Goal: Task Accomplishment & Management: Use online tool/utility

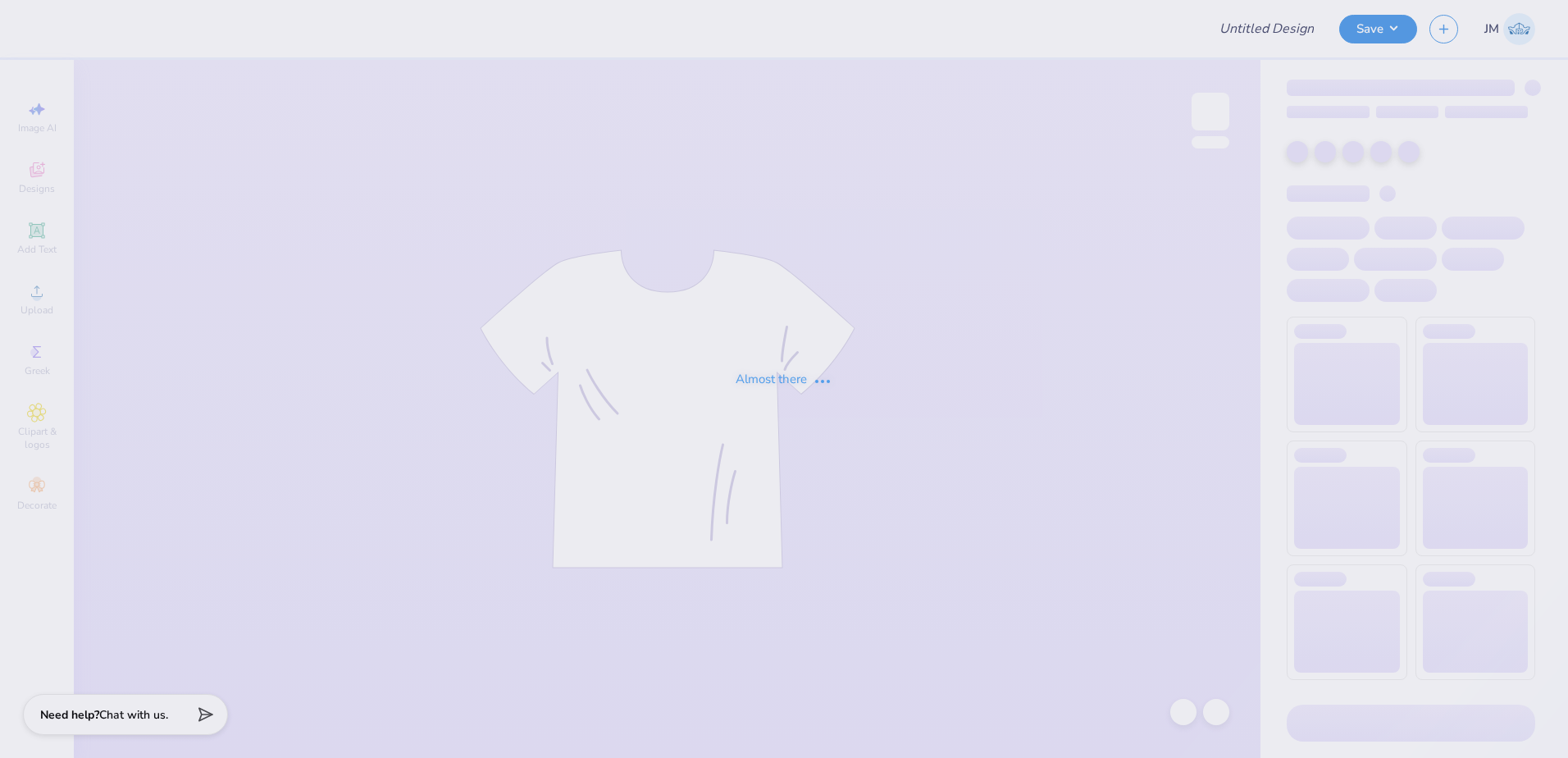
type input "Fall Rush - Zeta Psi at [GEOGRAPHIC_DATA][US_STATE]"
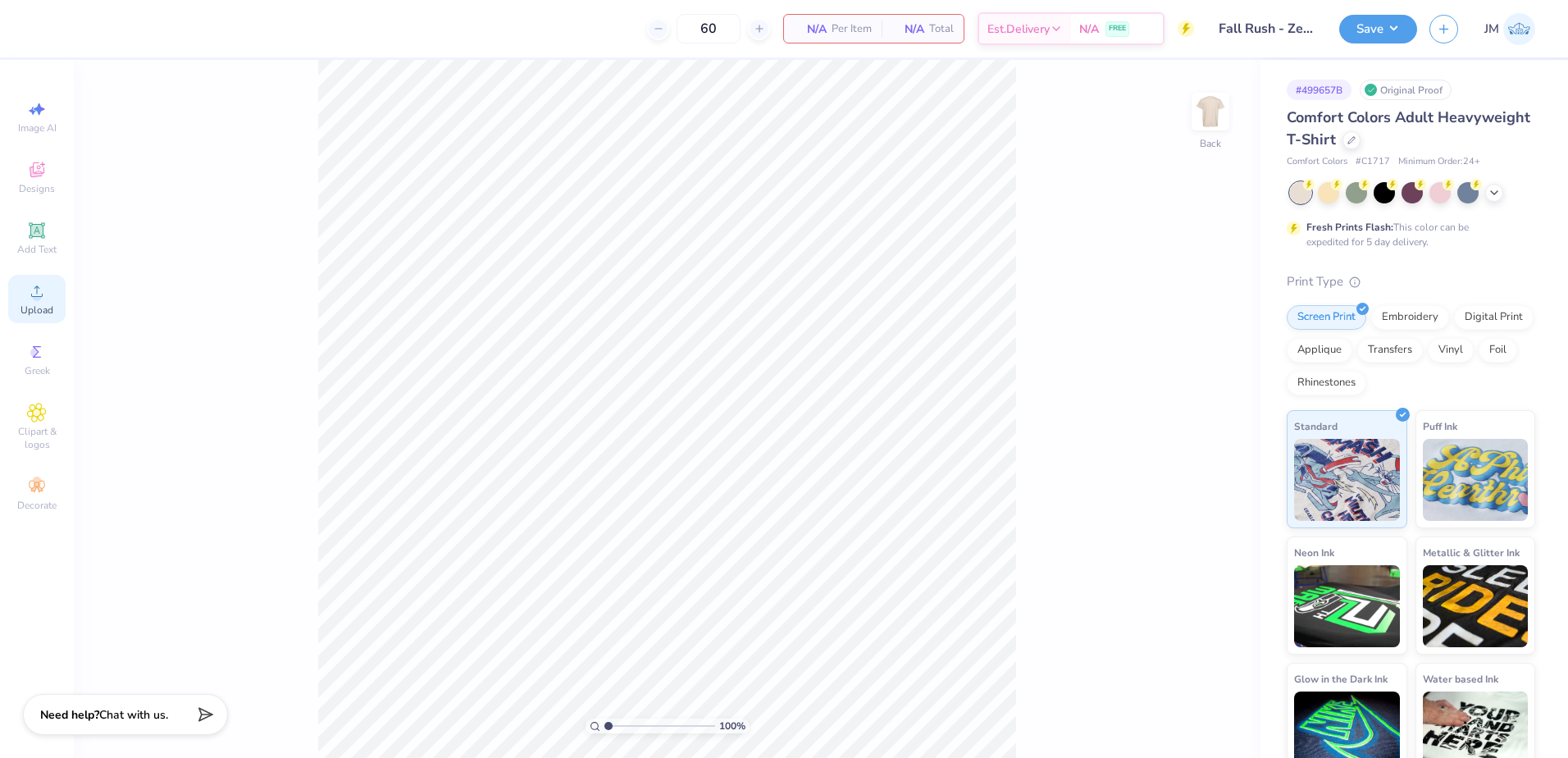
click at [43, 297] on icon at bounding box center [37, 291] width 19 height 19
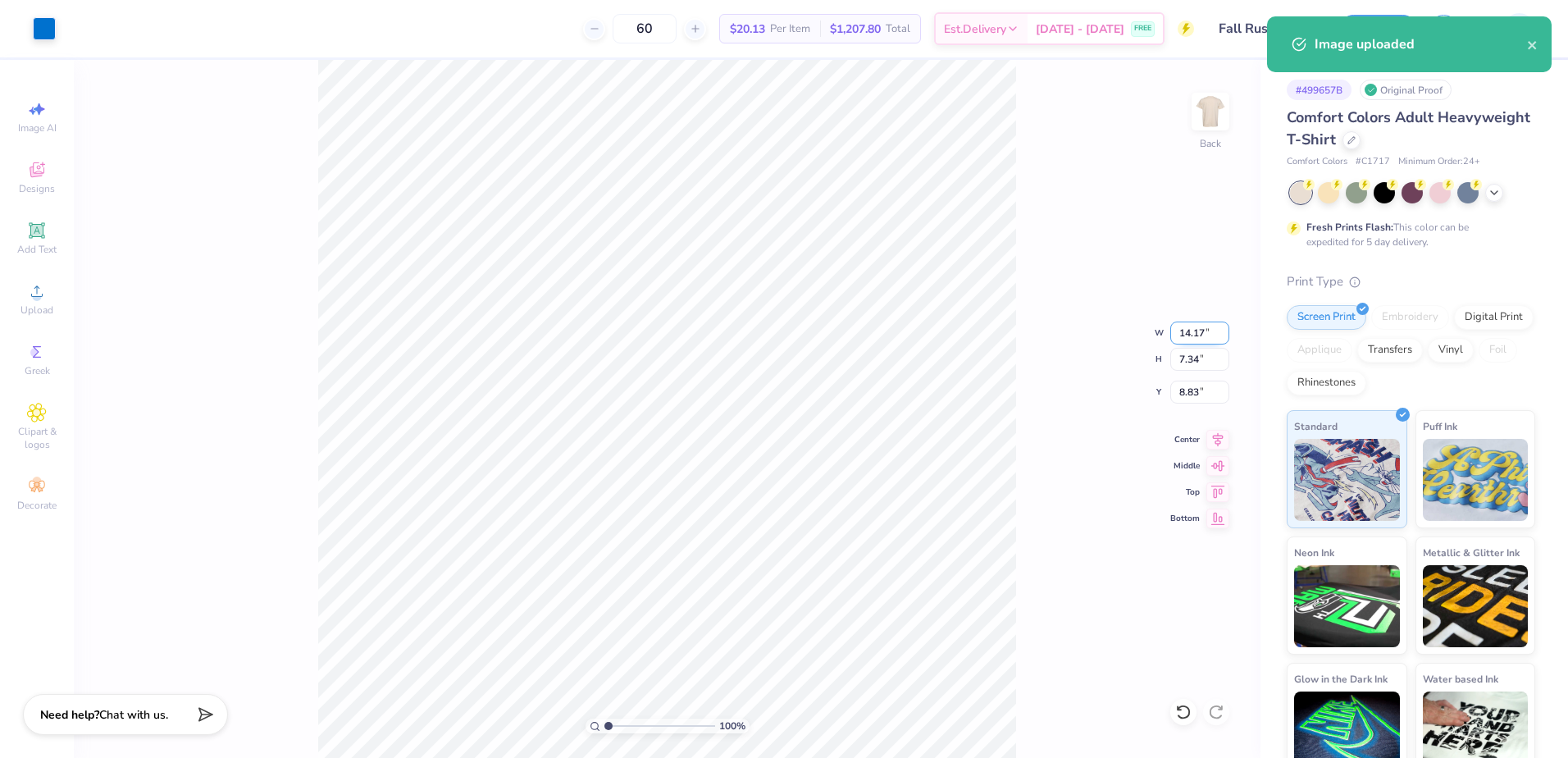
click at [1209, 333] on input "14.17" at bounding box center [1199, 333] width 59 height 23
type input "3.00"
type input "1.55"
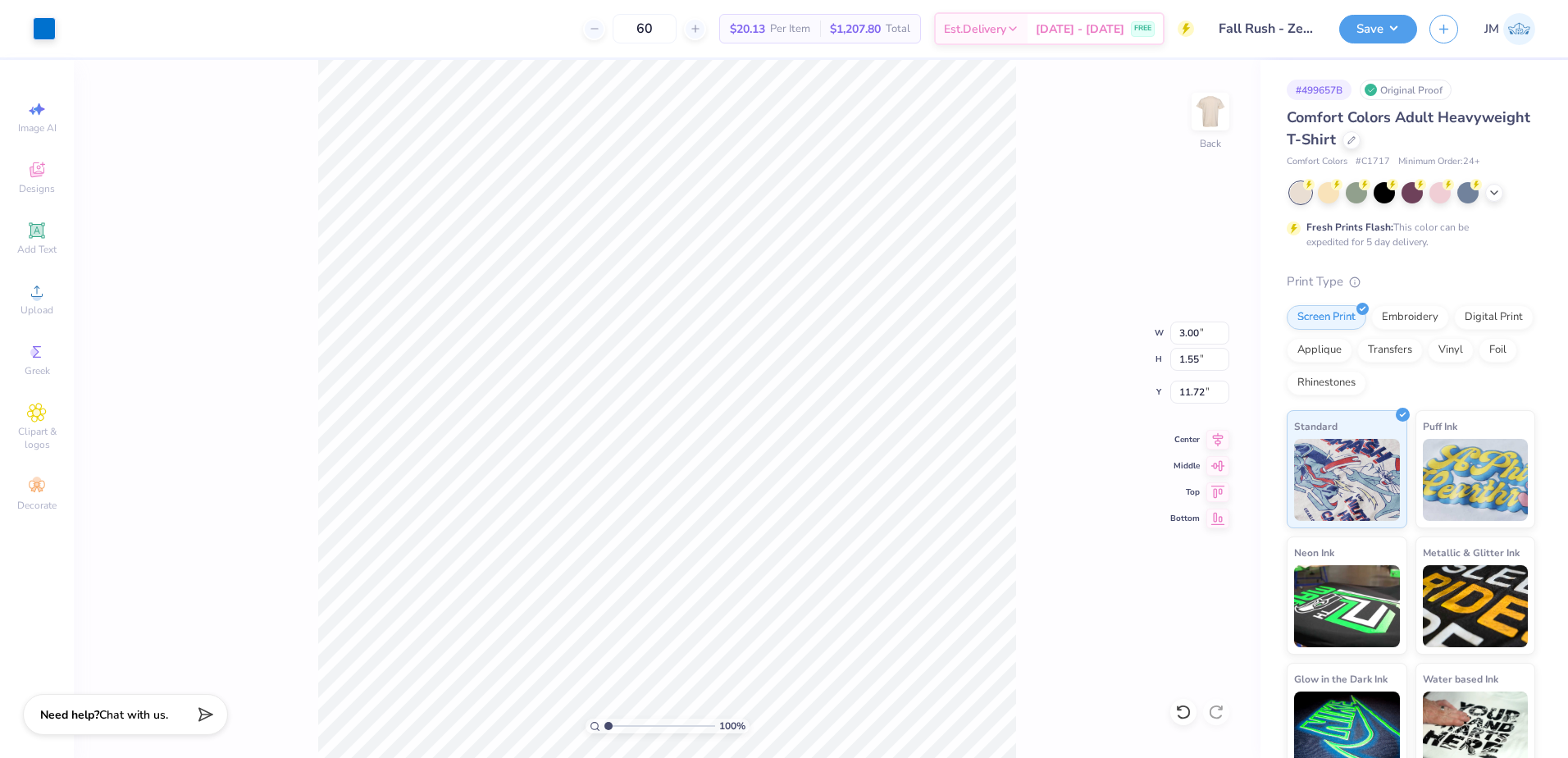
type input "7.18"
click at [50, 237] on div "Add Text" at bounding box center [37, 237] width 58 height 49
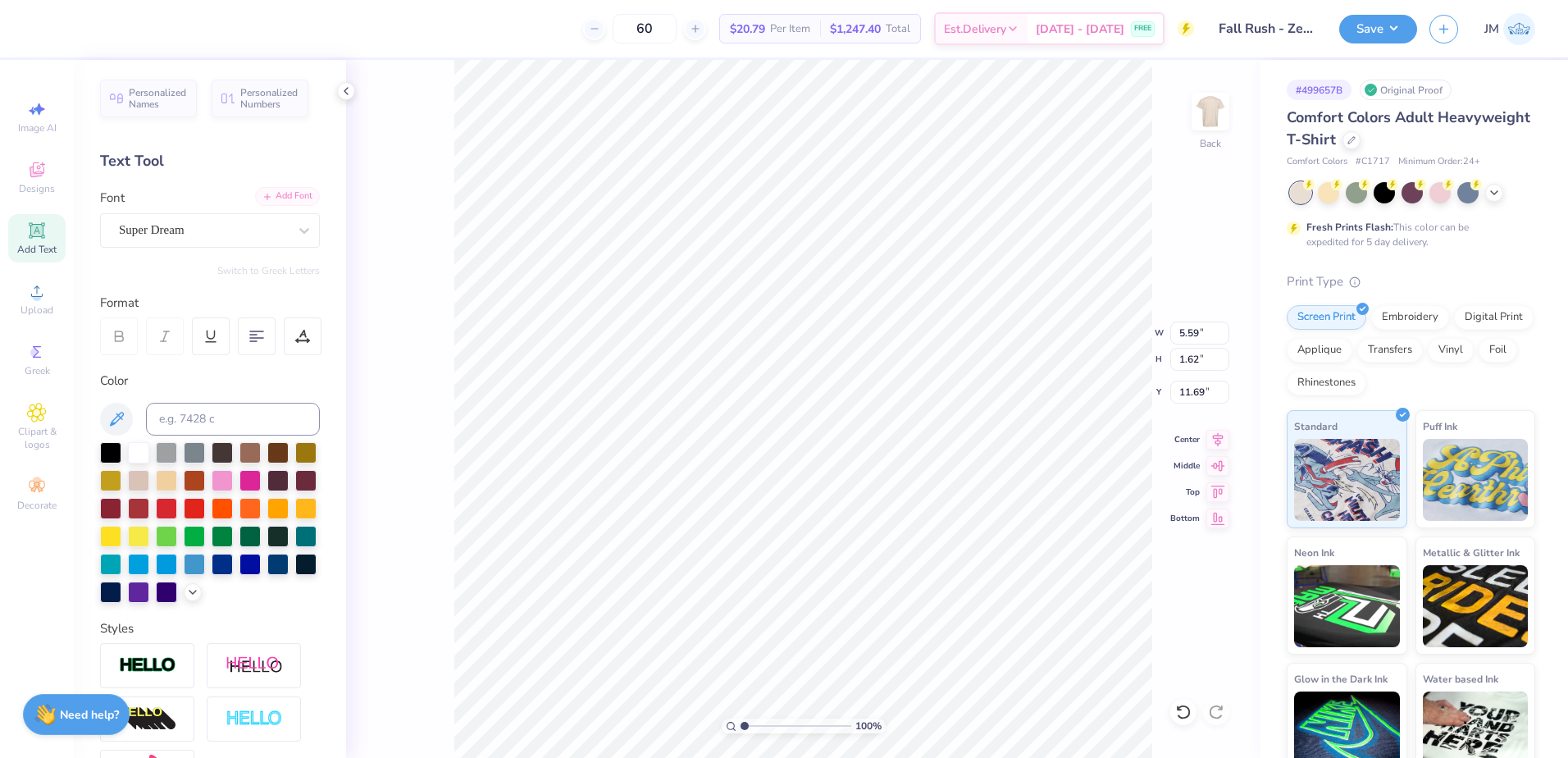
click at [262, 196] on icon at bounding box center [267, 196] width 10 height 10
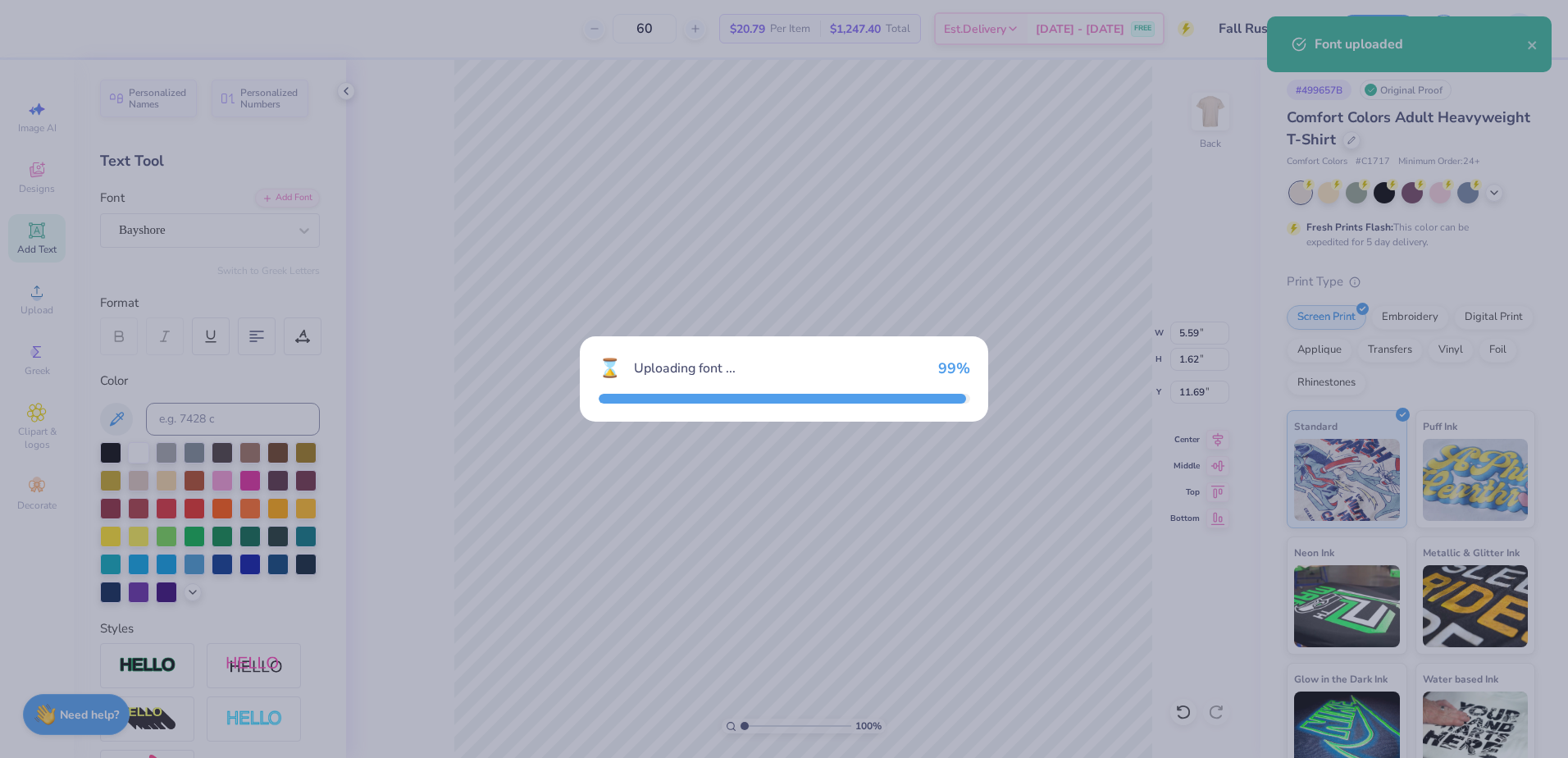
type input "6.00"
type input "2.20"
type input "11.40"
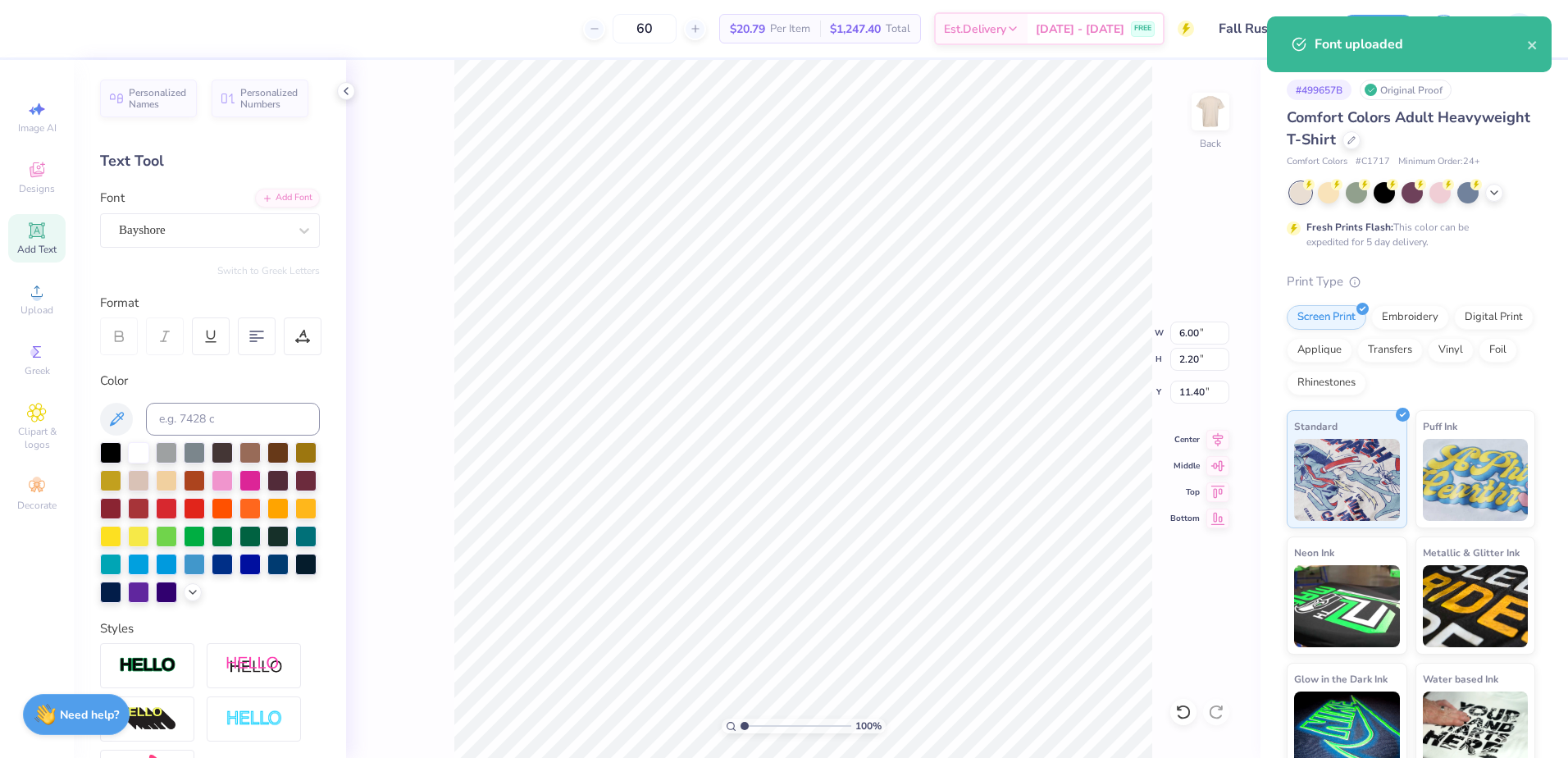
scroll to position [14, 3]
type textarea "Rush"
type input "3.00"
type input "1.55"
type input "7.18"
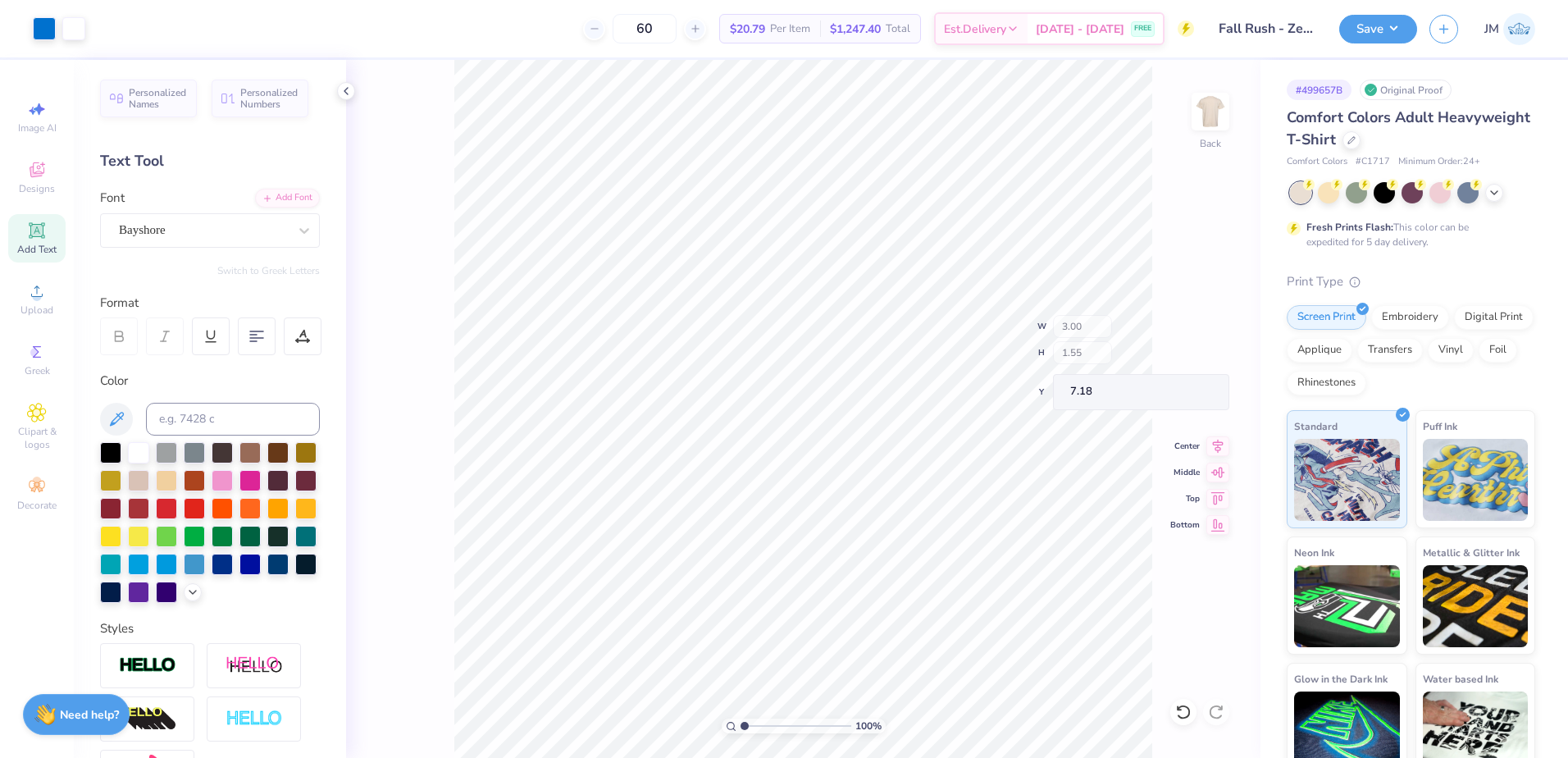
type input "3.84"
type input "1.90"
type input "11.55"
click at [253, 416] on input at bounding box center [233, 419] width 174 height 33
type input "285"
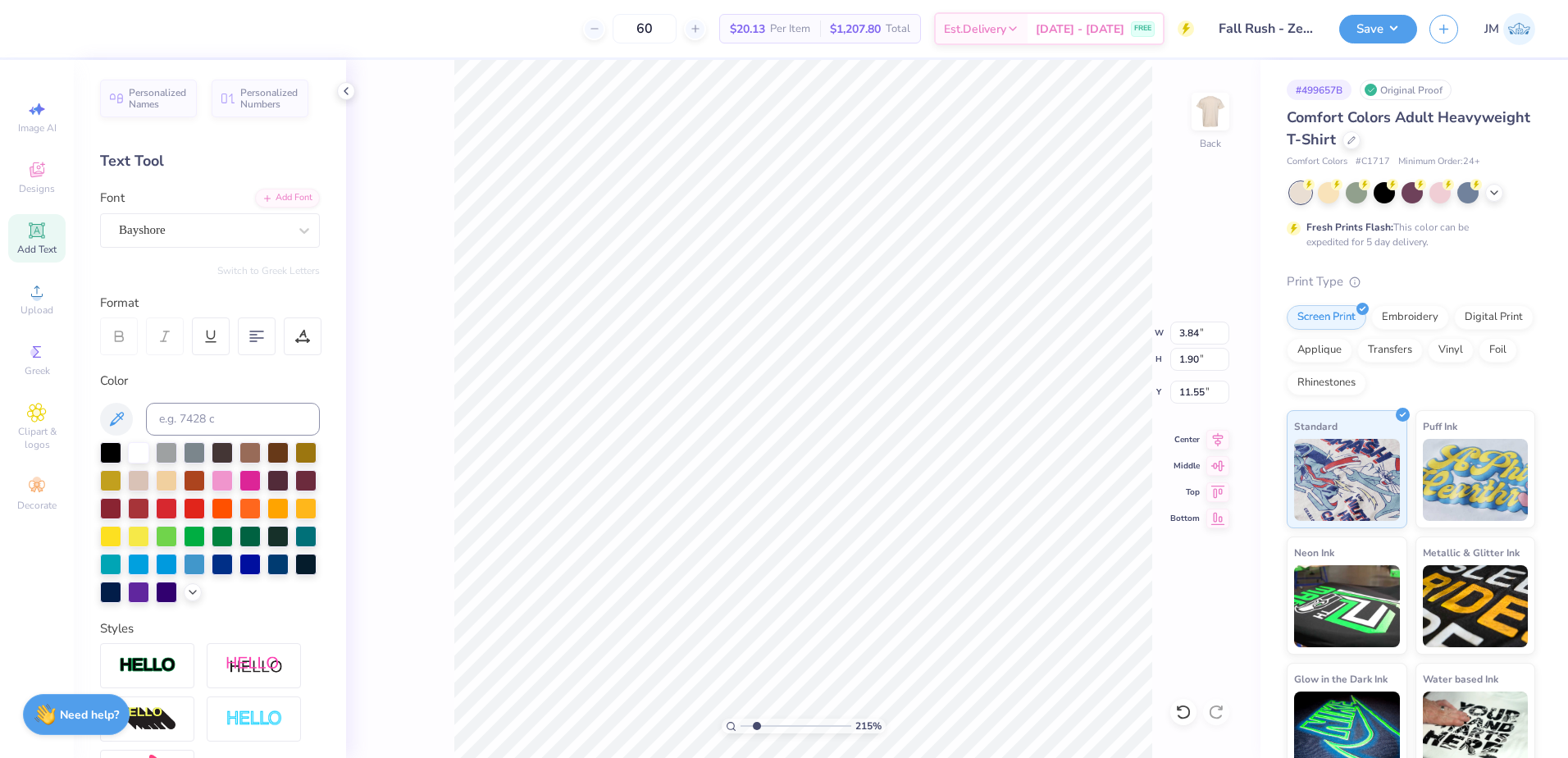
type input "2.15"
click at [757, 727] on input "range" at bounding box center [796, 726] width 111 height 15
type input "9.56"
type input "2.13"
type input "1.05"
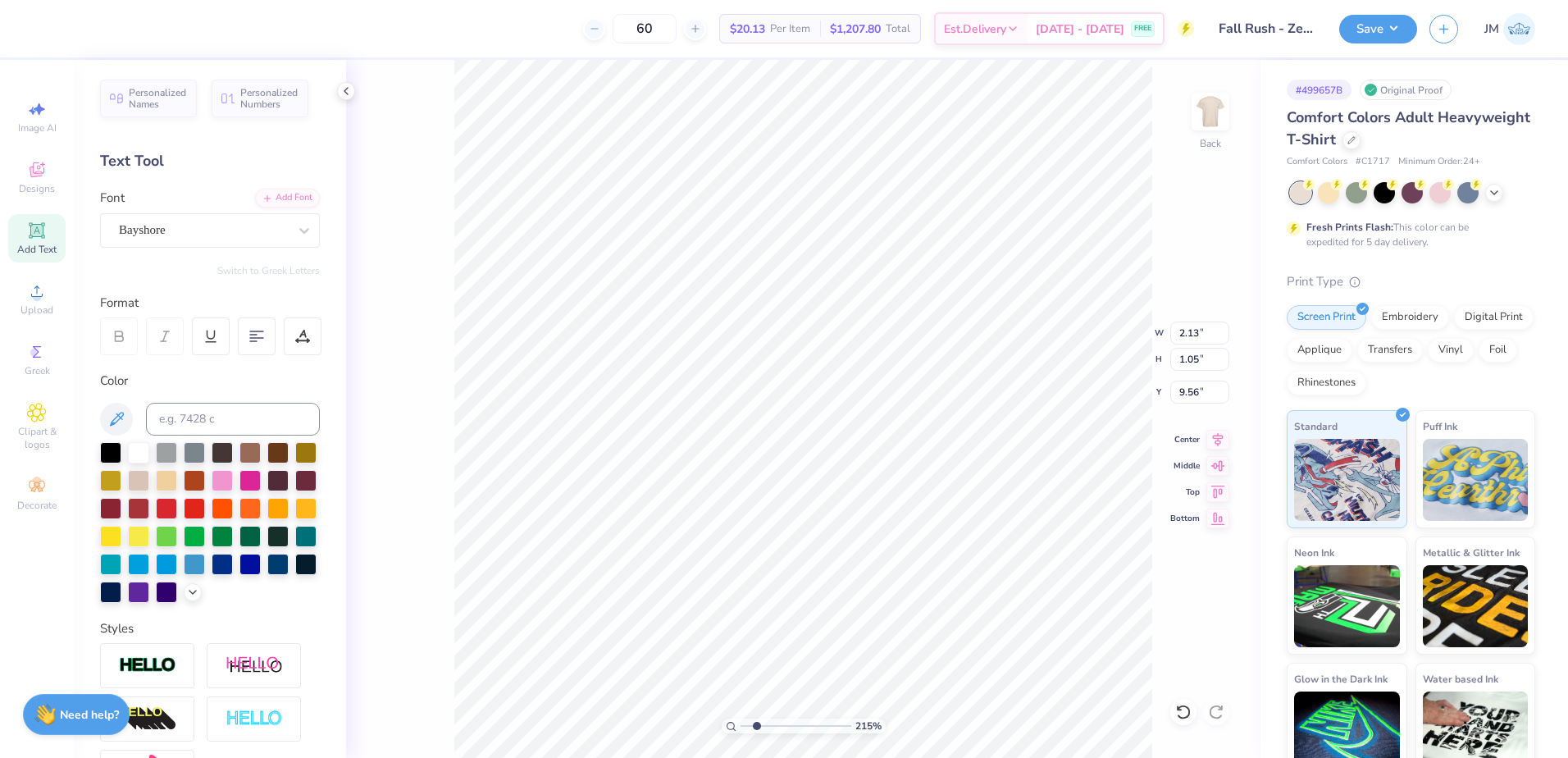
type input "8.92"
type input "1.75"
type input "0.86"
click at [279, 198] on div "Add Font" at bounding box center [287, 196] width 65 height 19
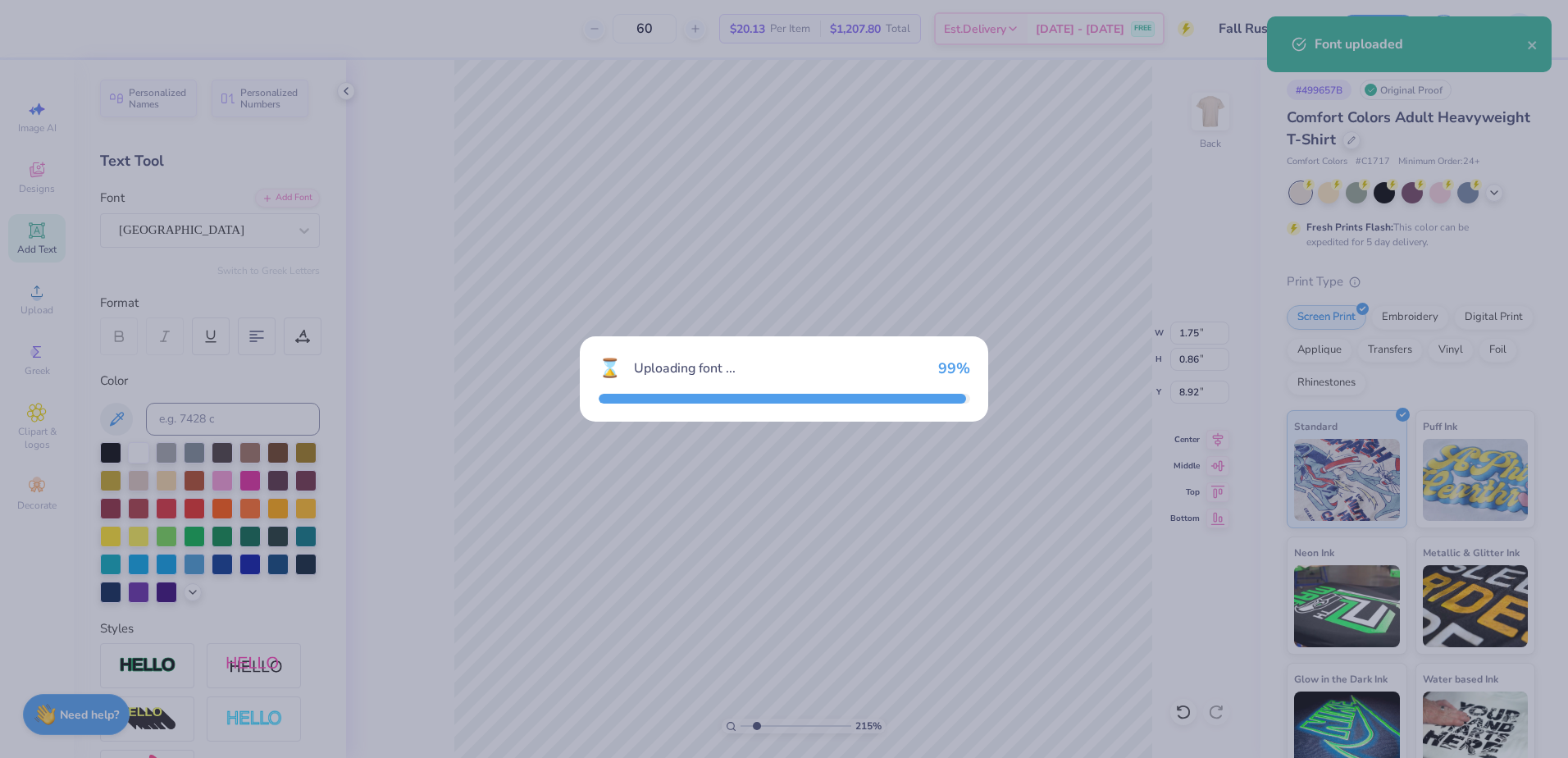
type input "1.67"
type input "0.83"
type input "8.94"
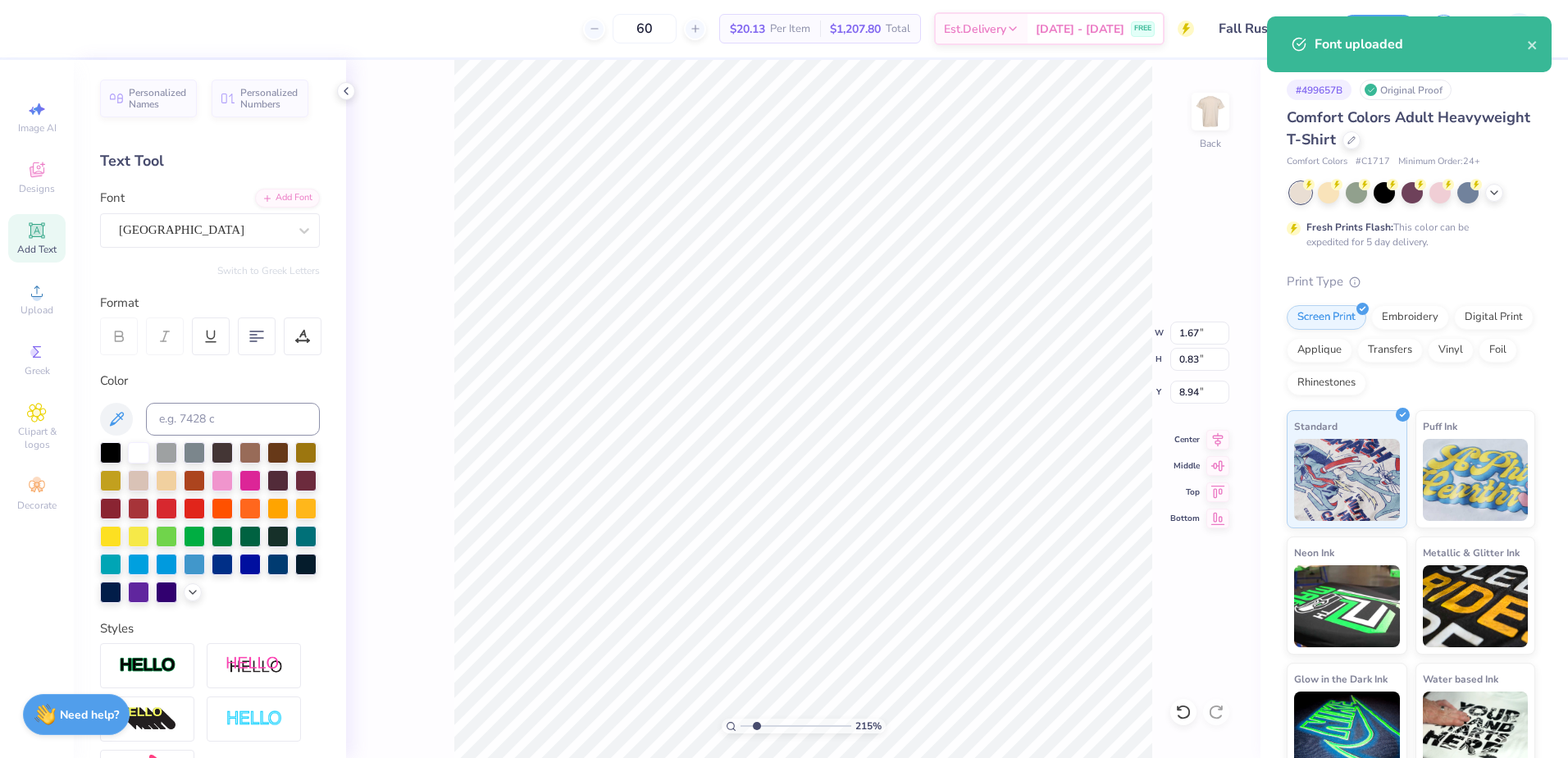
scroll to position [14, 2]
type textarea "'"
type textarea ";"
type textarea "'25"
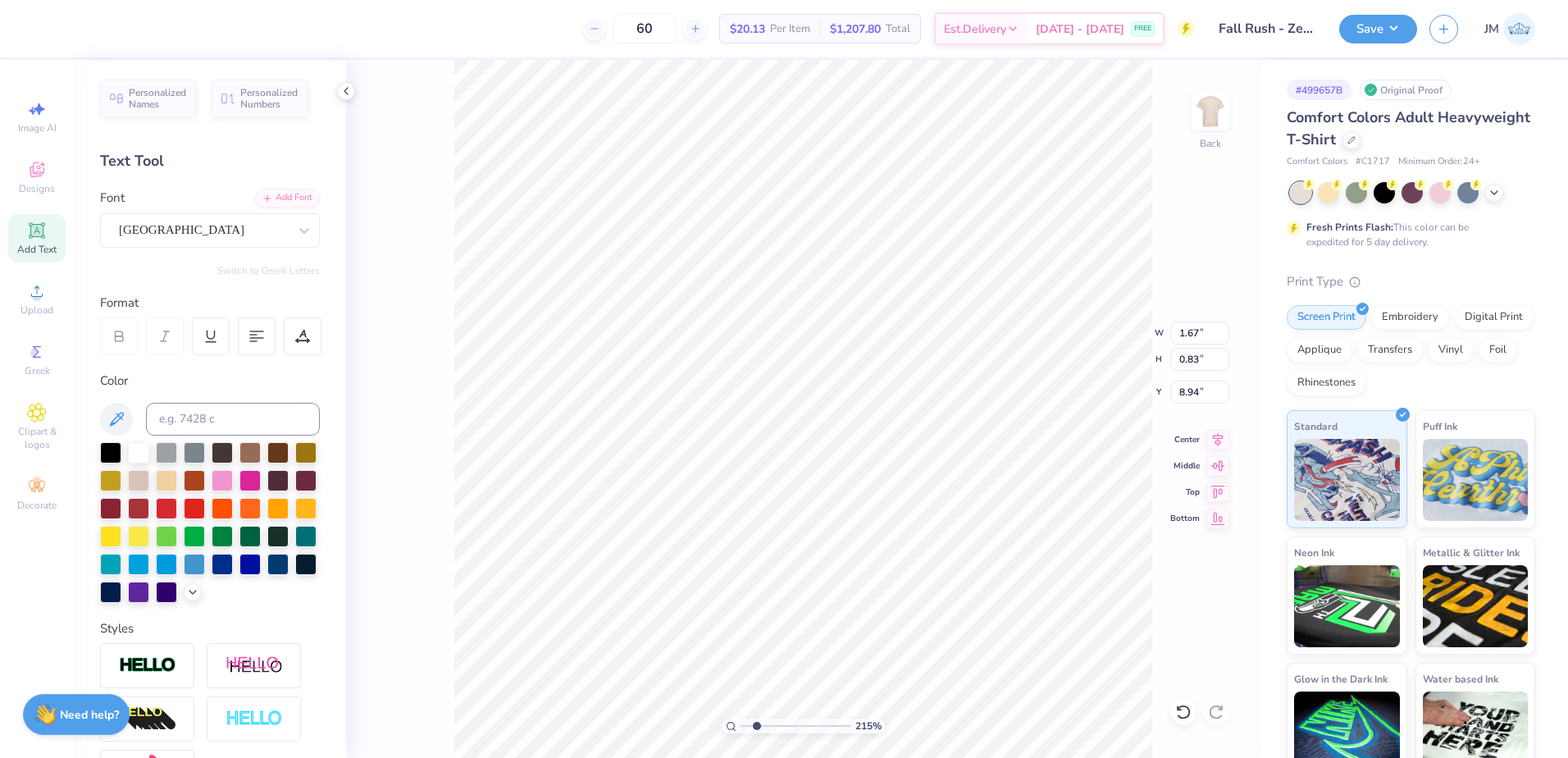
type input "1.75"
type input "0.86"
type input "8.92"
click at [774, 724] on input "range" at bounding box center [796, 726] width 111 height 15
type input "3.72"
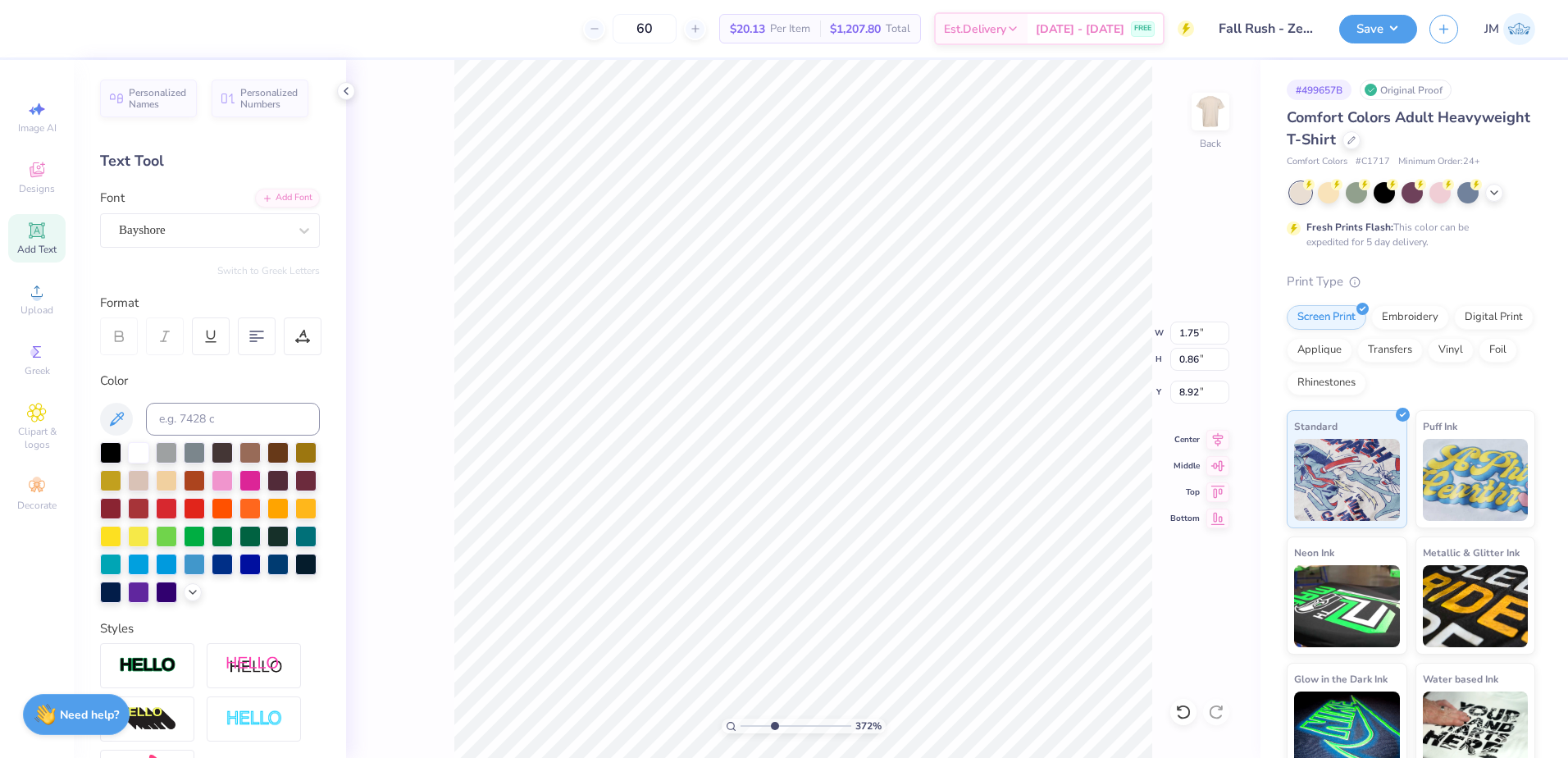
type input "1.31"
type input "0.78"
type input "8.97"
type input "0.69"
type input "0.41"
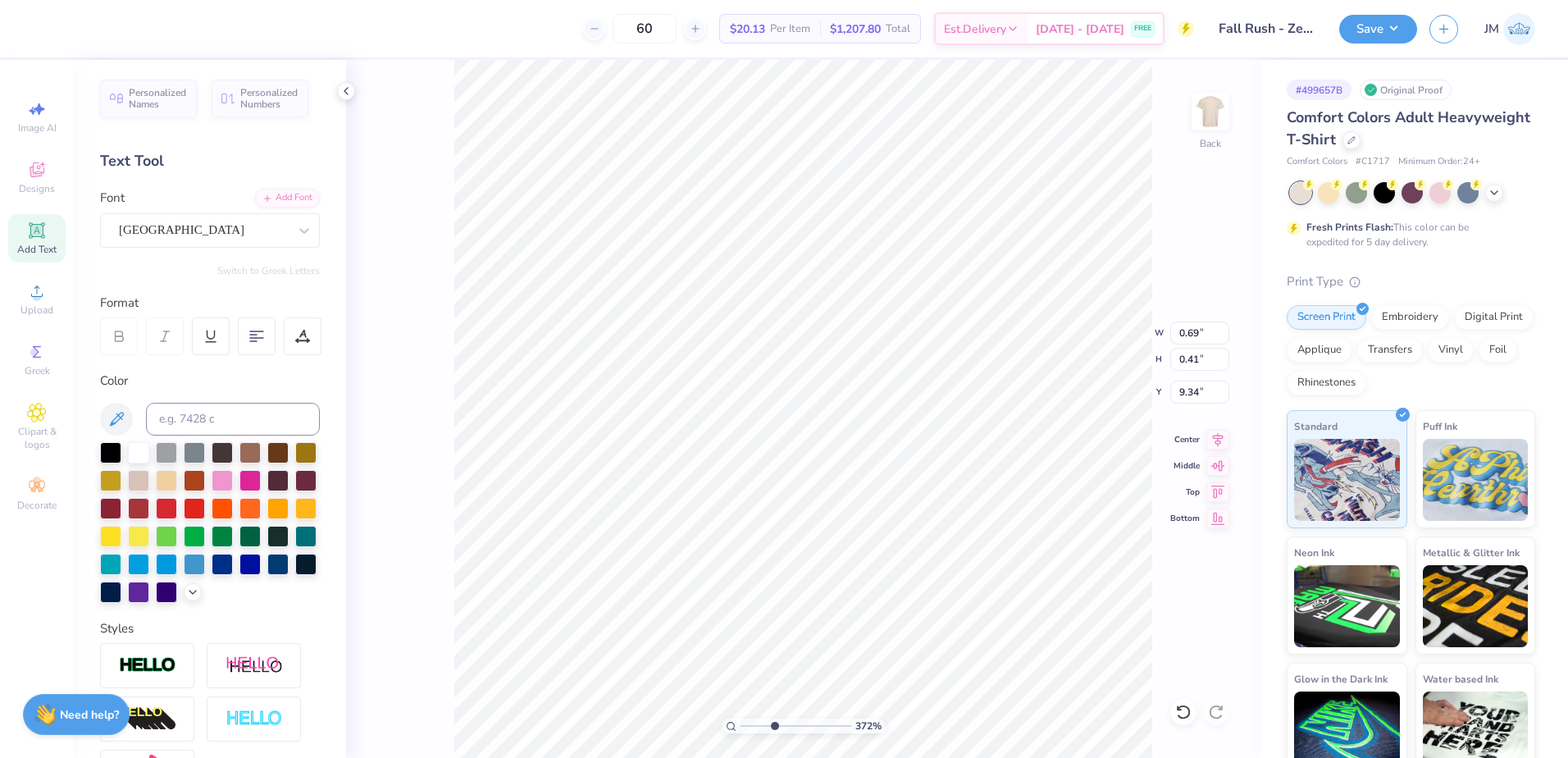
type input "9.15"
type input "0.70"
type input "0.42"
type input "9.14"
type input "2.53"
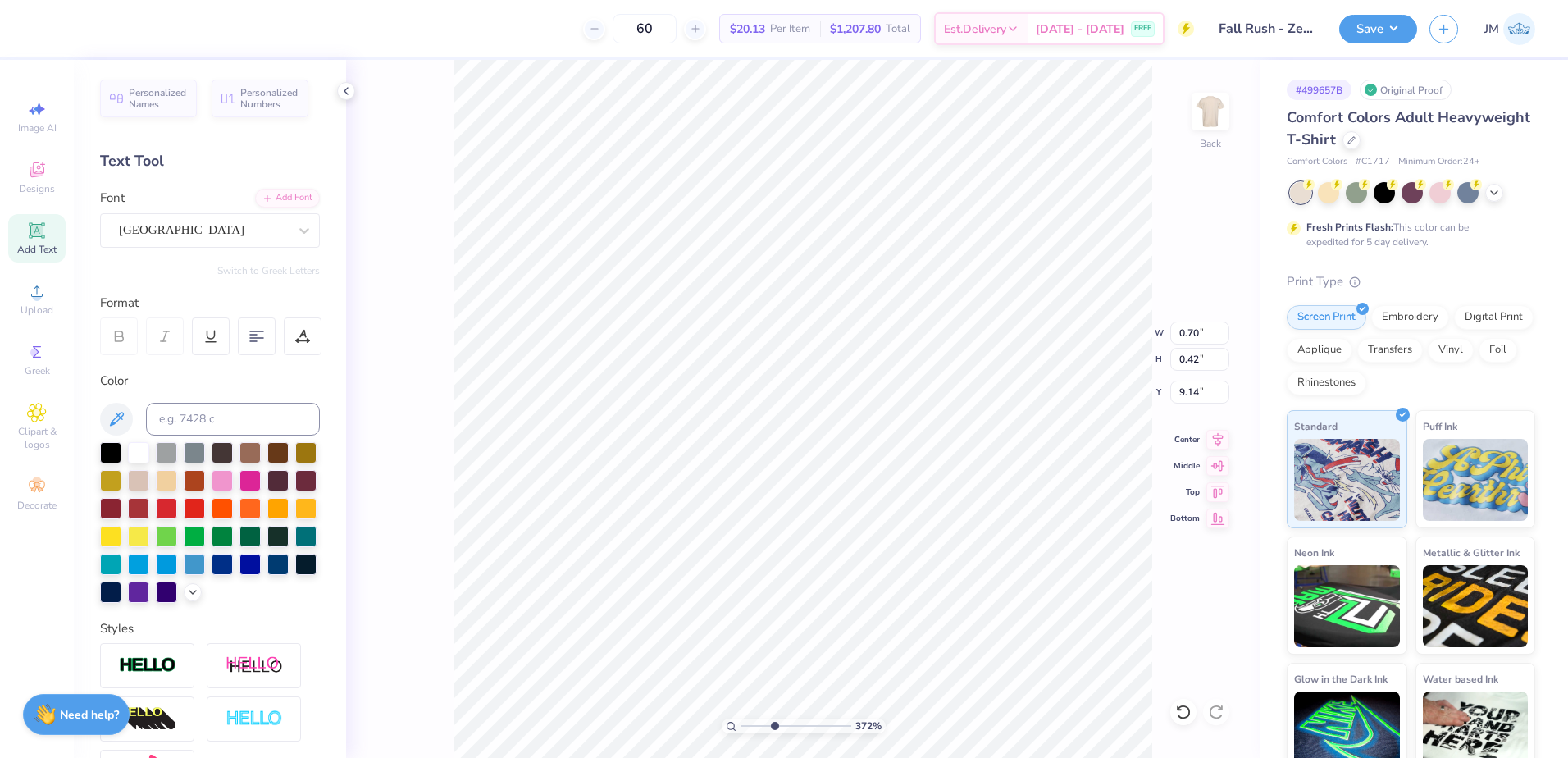
type input "0.86"
type input "8.92"
type input "3.13"
type input "1.07"
type input "8.87"
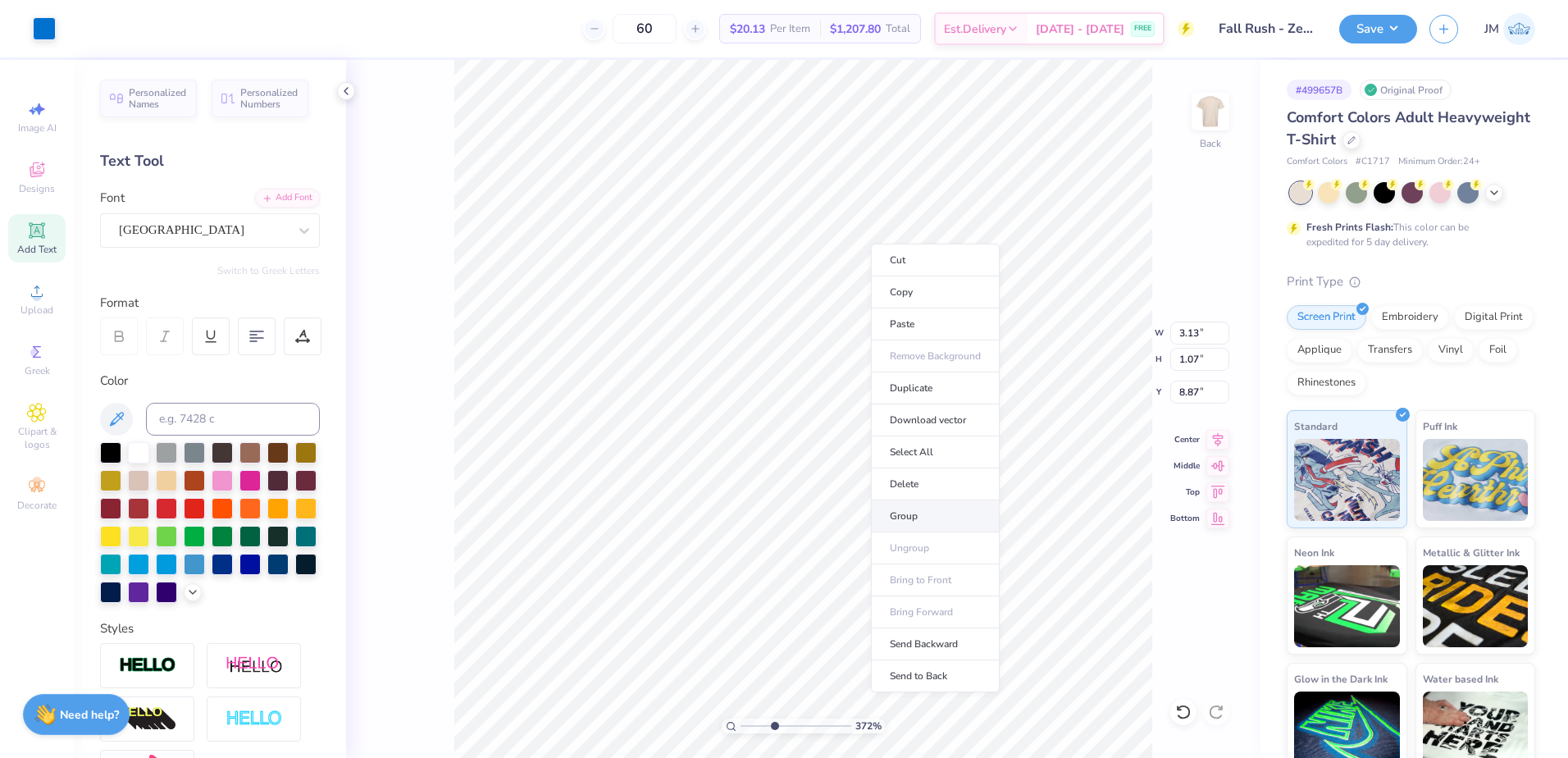
click at [949, 516] on li "Group" at bounding box center [935, 516] width 128 height 32
click at [1194, 333] on input "3.13" at bounding box center [1199, 333] width 59 height 23
type input "3.00"
type input "1.03"
type input "8.89"
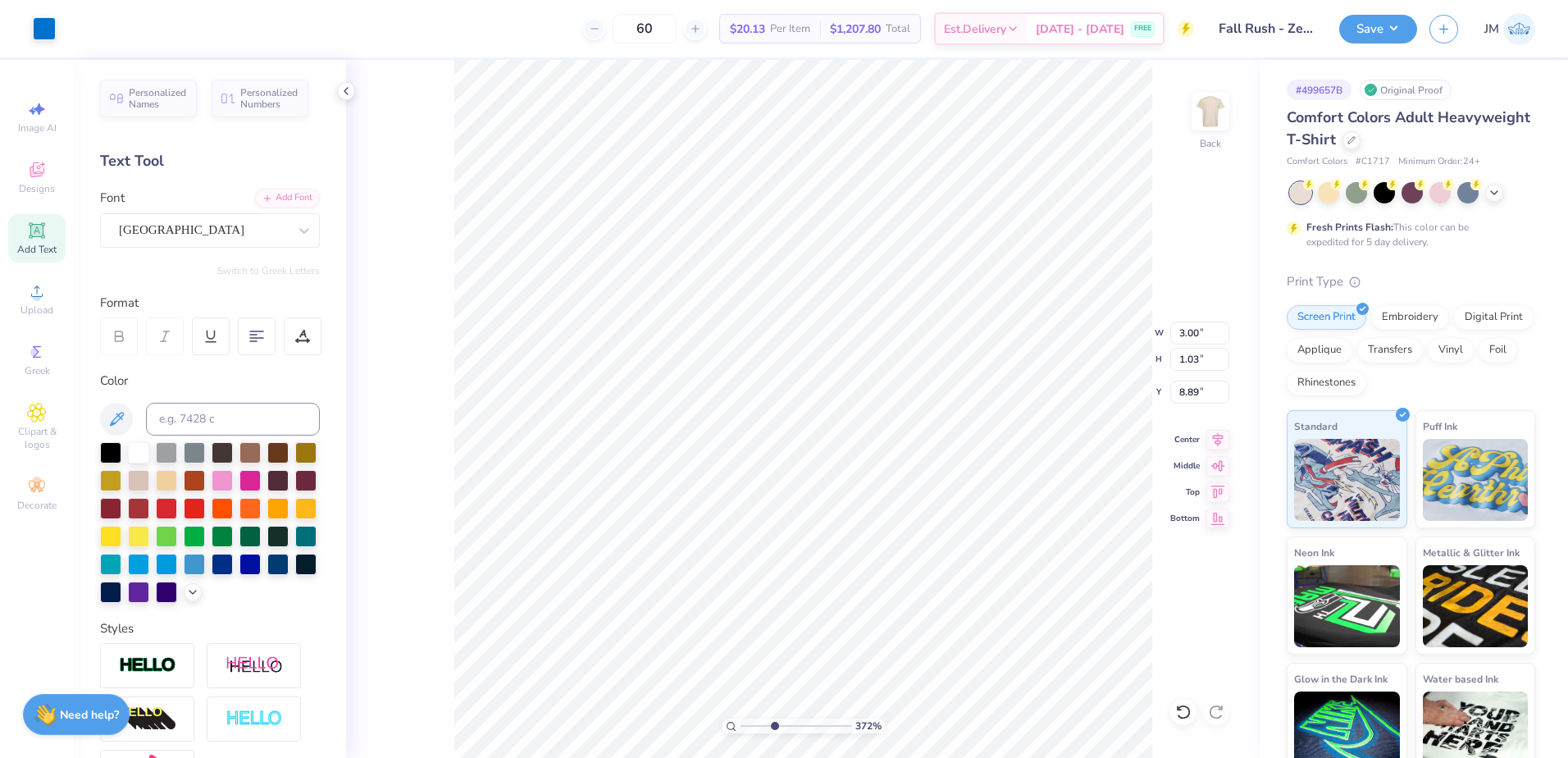
type input "1.55"
type input "7.18"
click at [1219, 438] on icon at bounding box center [1218, 436] width 23 height 19
type input "1.03"
type input "8.89"
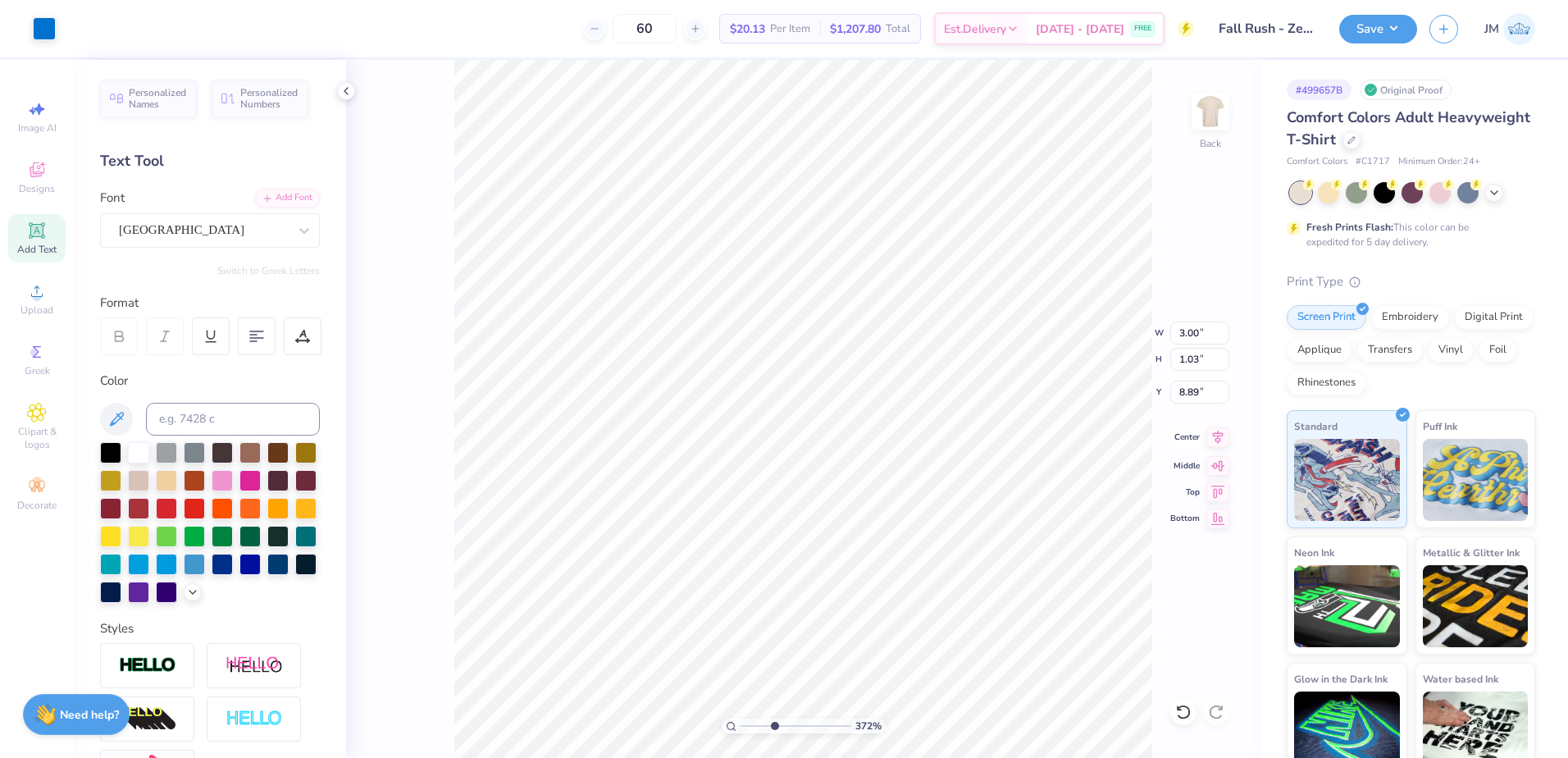
click at [1220, 444] on icon at bounding box center [1218, 436] width 23 height 19
type input "8.81"
click at [842, 577] on li "Group" at bounding box center [849, 577] width 128 height 32
drag, startPoint x: 771, startPoint y: 724, endPoint x: 712, endPoint y: 720, distance: 59.1
type input "1"
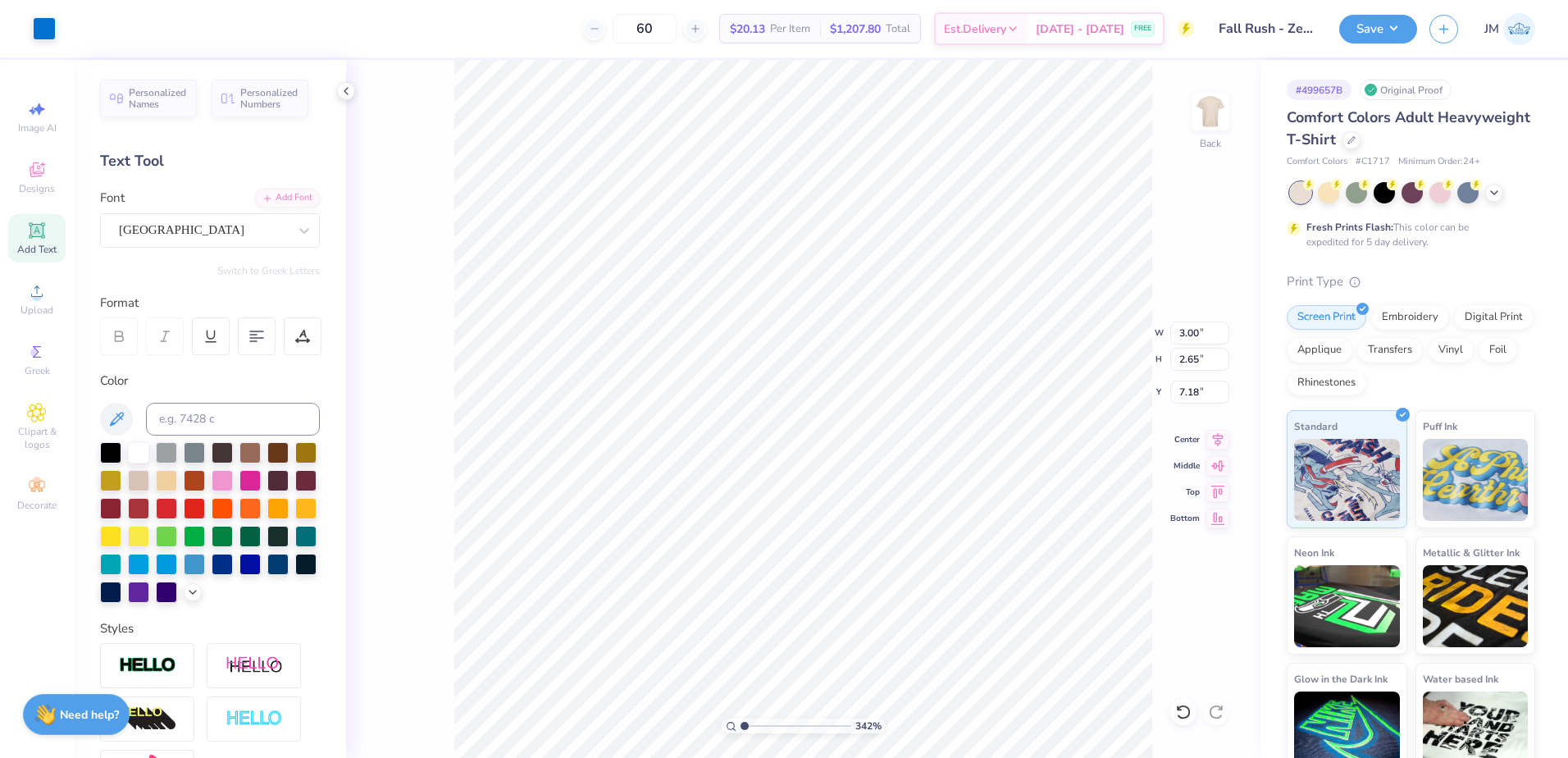
click at [741, 720] on input "range" at bounding box center [796, 726] width 111 height 15
click at [1194, 390] on input "4.22" at bounding box center [1199, 391] width 59 height 23
click at [1200, 363] on input "2.65" at bounding box center [1199, 358] width 59 height 23
type input "3.00"
click at [1253, 128] on div "100 % Back" at bounding box center [802, 408] width 914 height 698
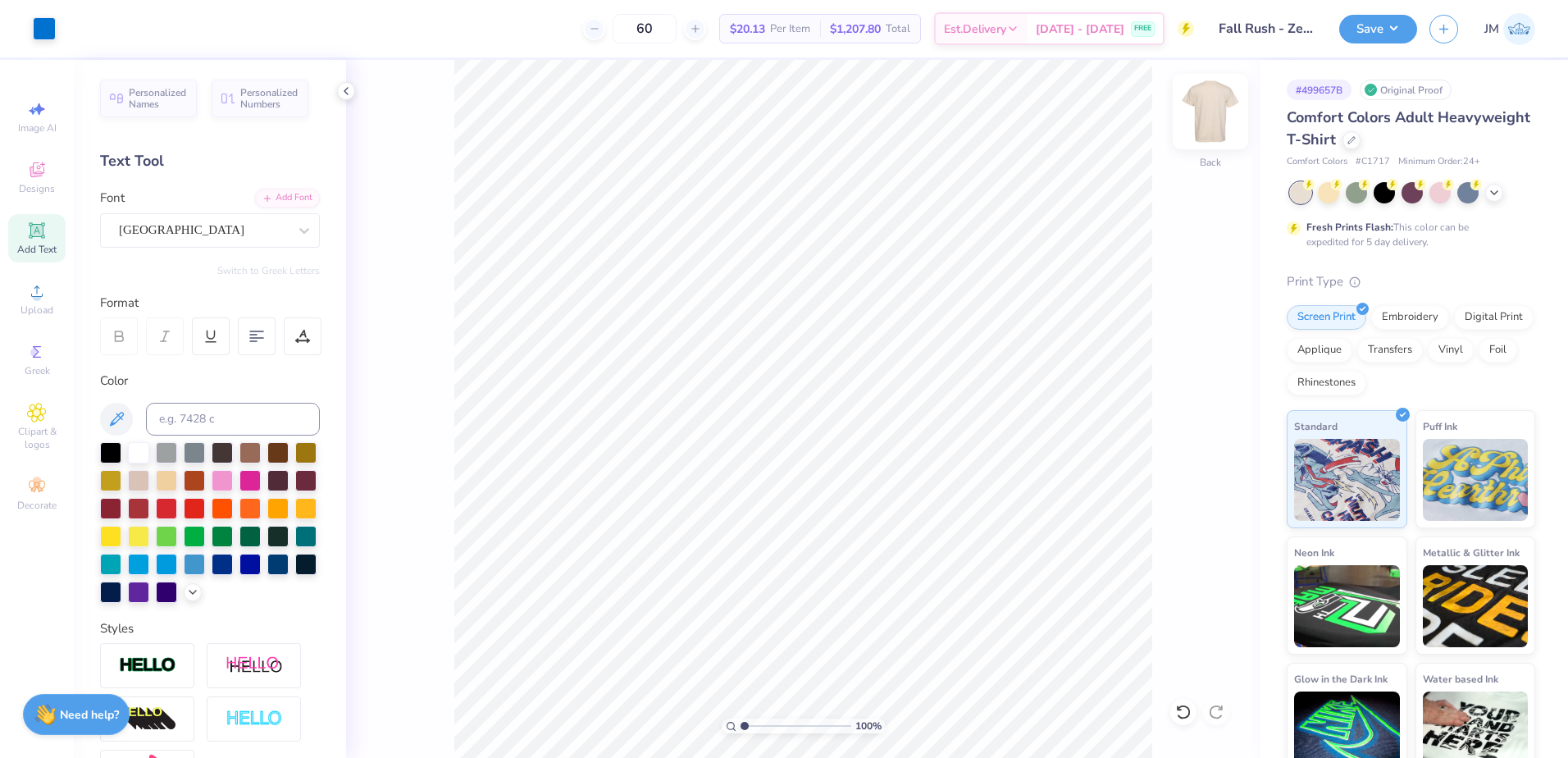
click at [1219, 126] on img at bounding box center [1211, 112] width 66 height 66
click at [36, 287] on icon at bounding box center [37, 291] width 12 height 12
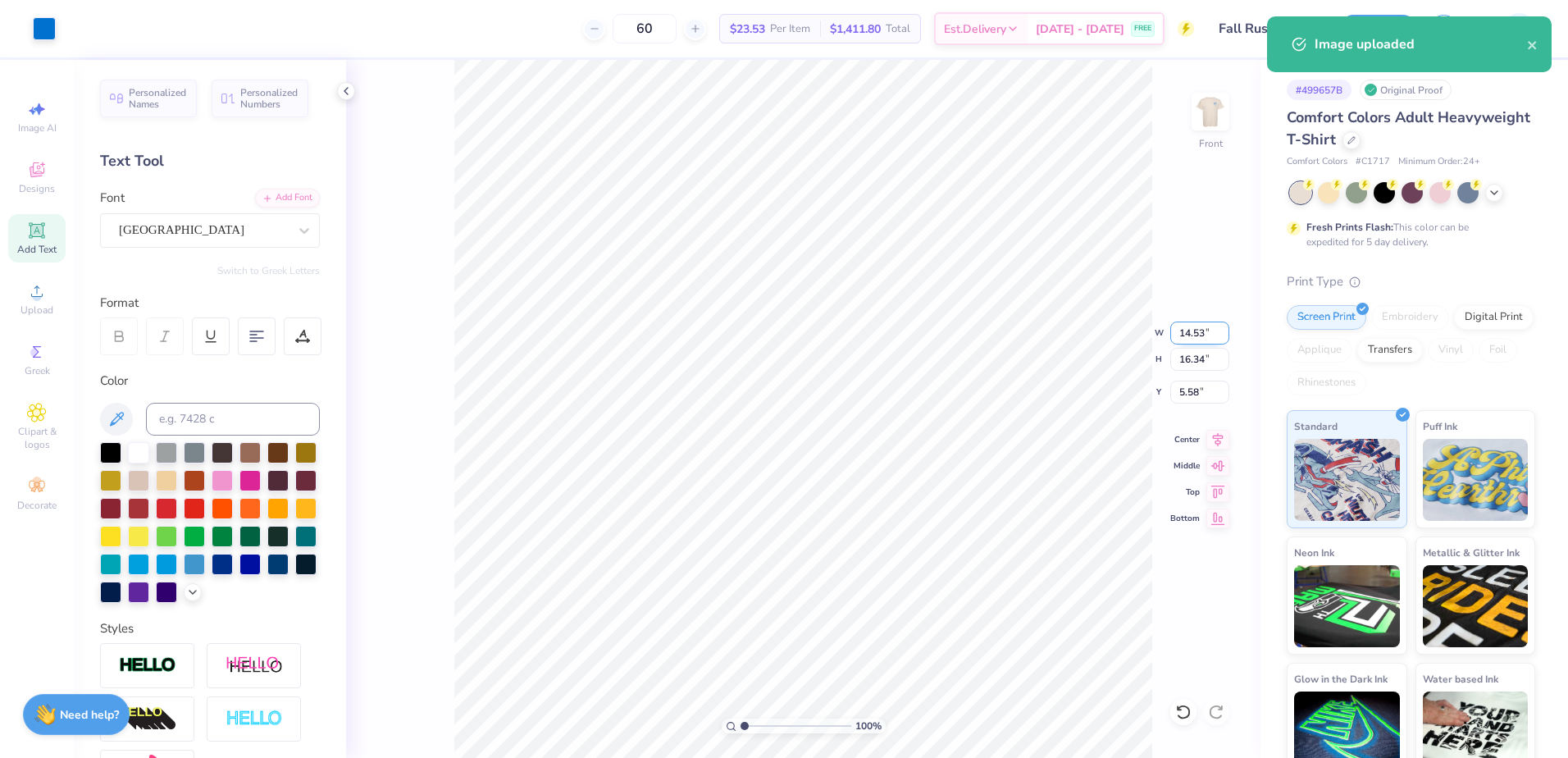
click at [1187, 335] on input "14.53" at bounding box center [1199, 333] width 59 height 23
type input "12.00"
type input "13.49"
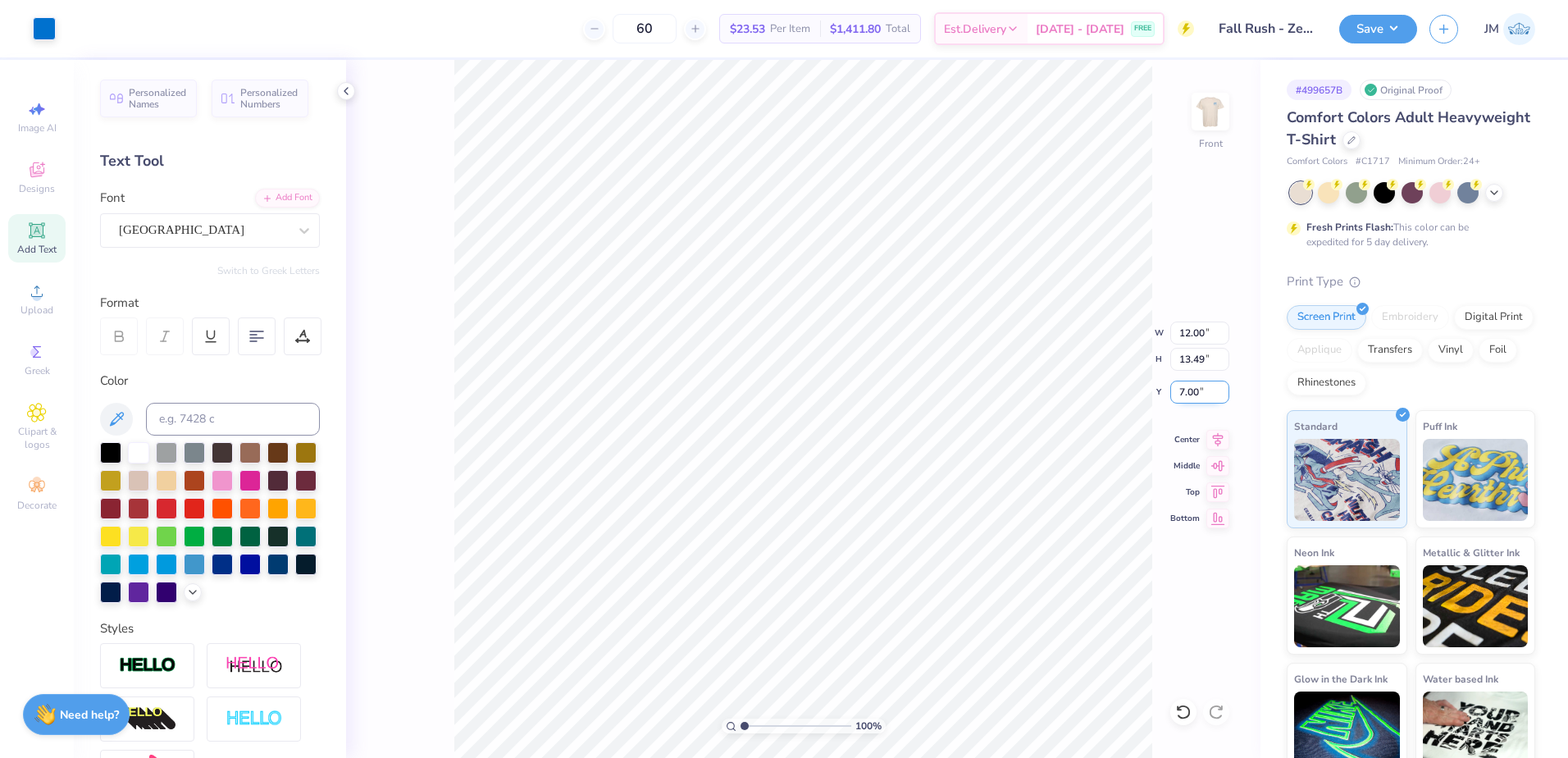
click at [1204, 397] on input "7.00" at bounding box center [1199, 391] width 59 height 23
click at [1198, 364] on input "13.49" at bounding box center [1199, 358] width 59 height 23
type input "3.00"
click at [1220, 437] on icon at bounding box center [1218, 436] width 23 height 19
click at [1386, 34] on button "Save" at bounding box center [1378, 26] width 78 height 28
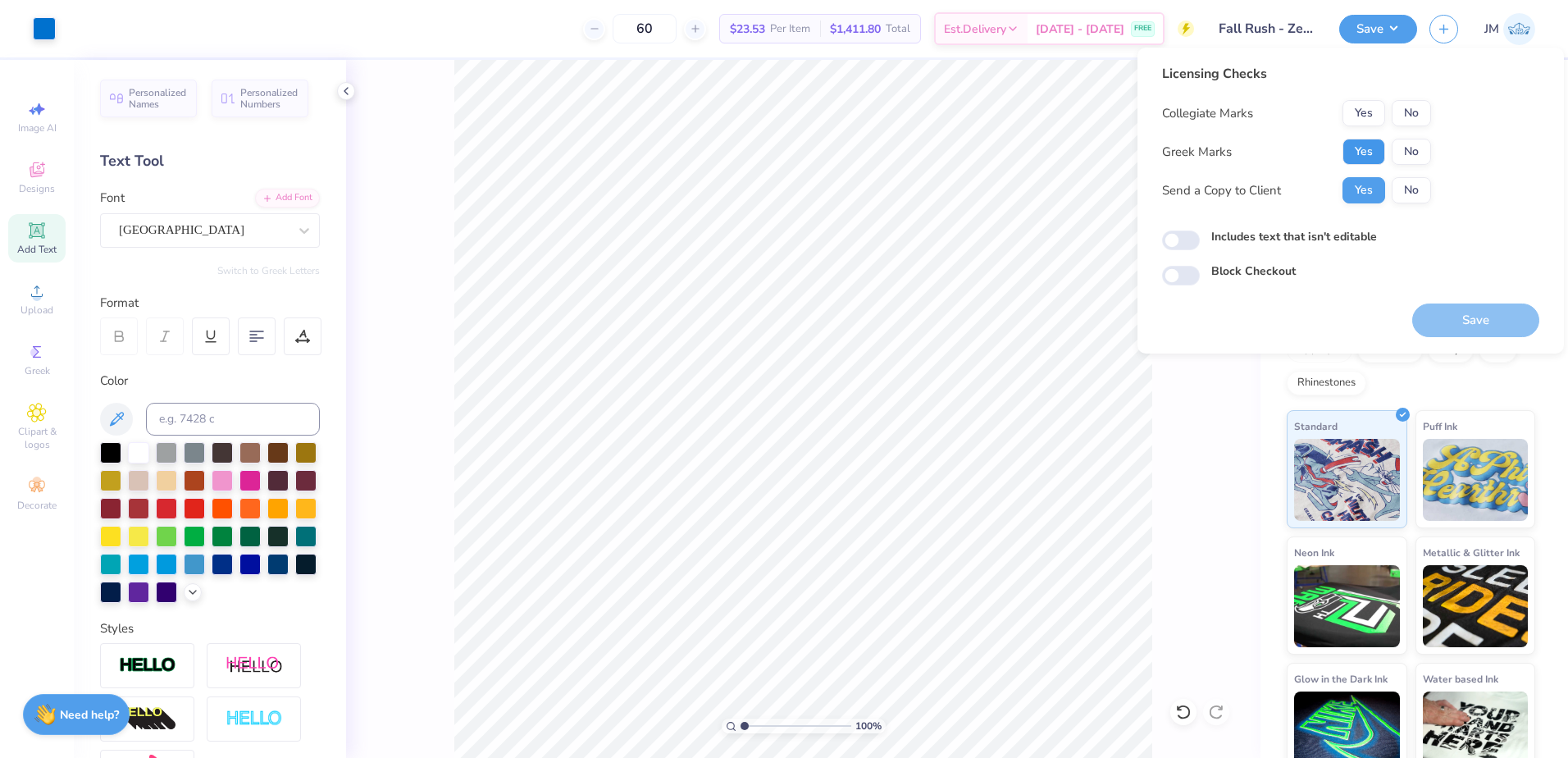
click at [1349, 152] on button "Yes" at bounding box center [1364, 151] width 43 height 27
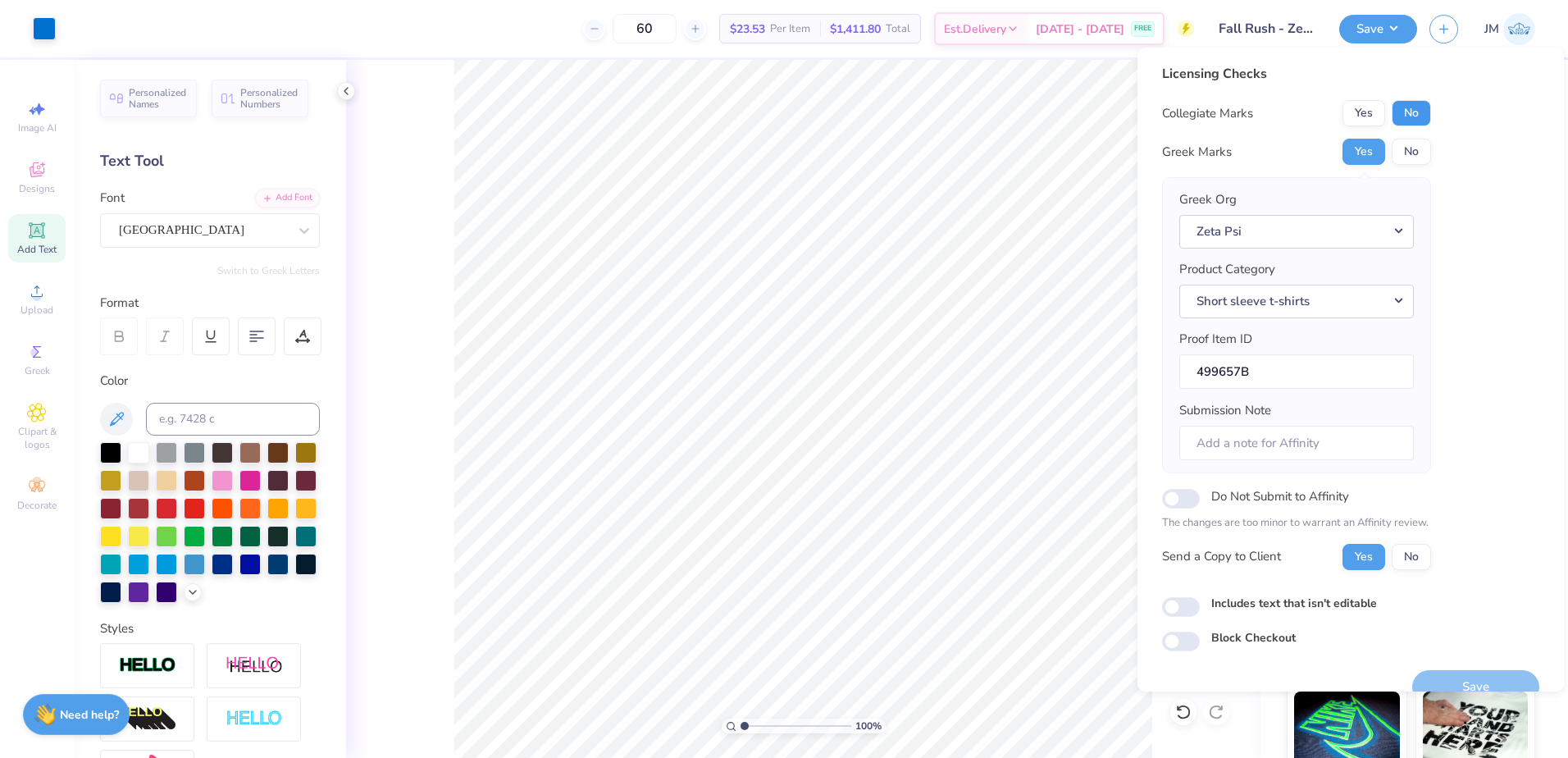
click at [1414, 119] on button "No" at bounding box center [1411, 113] width 39 height 27
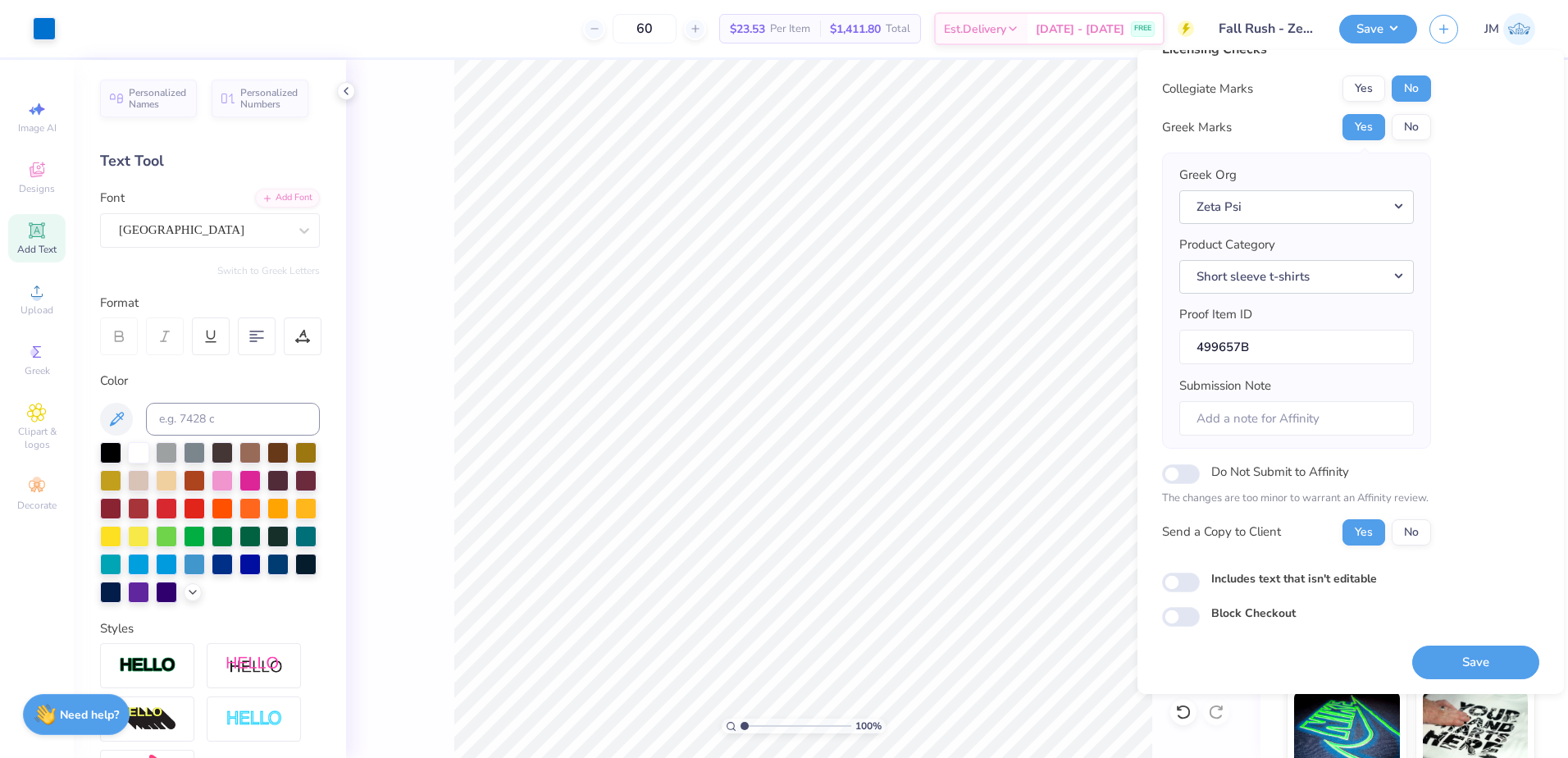
scroll to position [27, 0]
click at [1474, 661] on button "Save" at bounding box center [1475, 661] width 127 height 34
